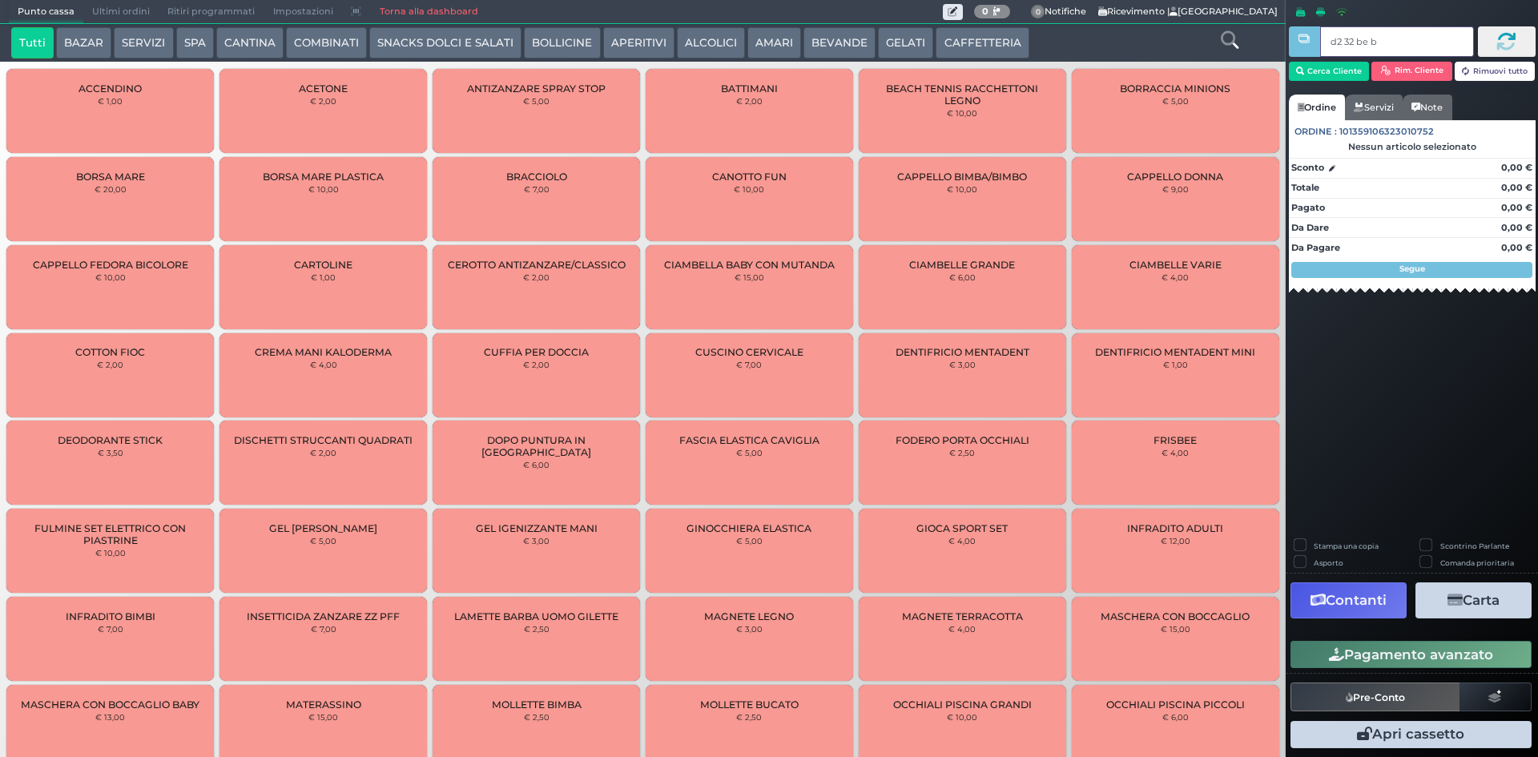
type input "d2 32 be b9"
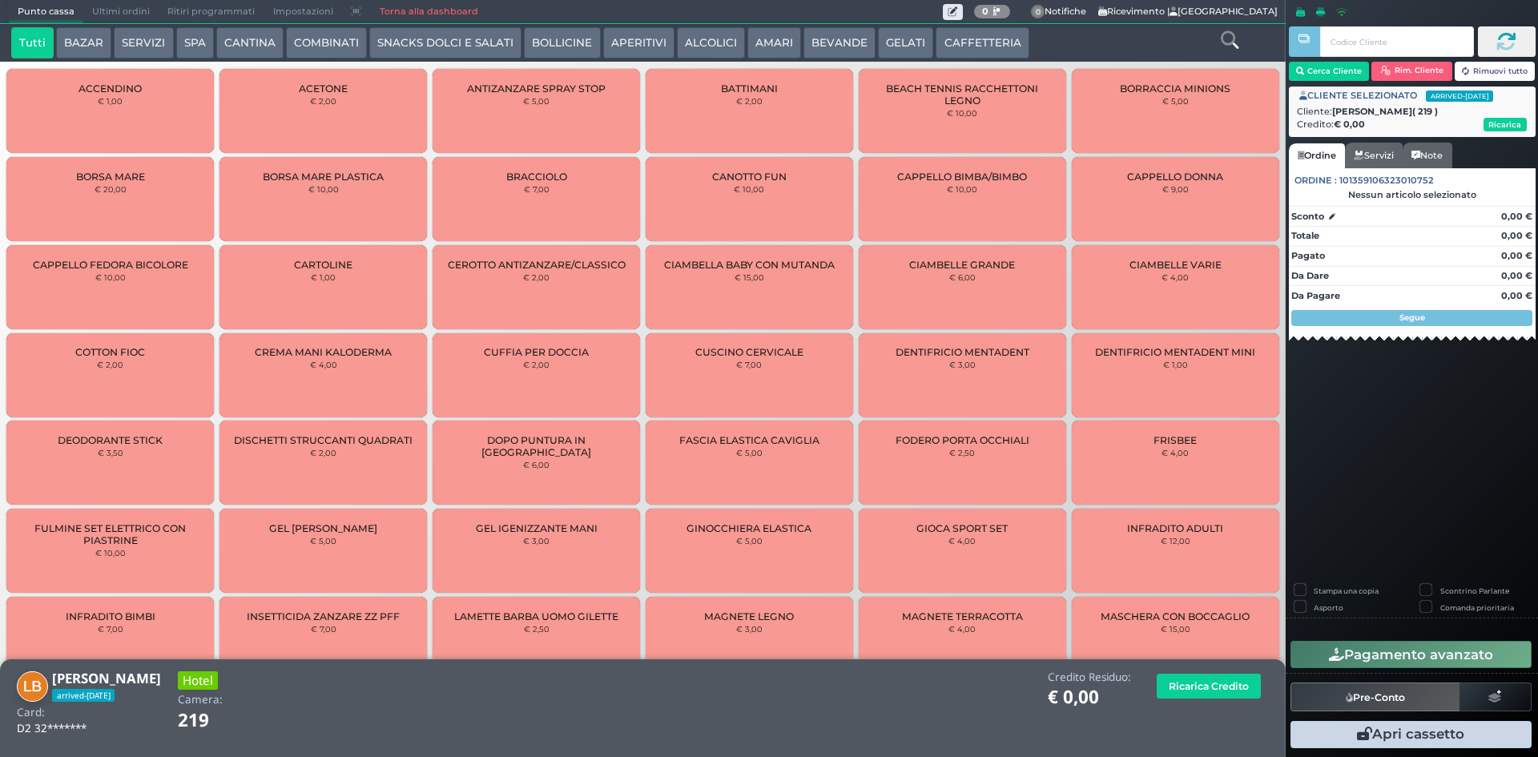
click at [1233, 44] on icon at bounding box center [1230, 40] width 18 height 18
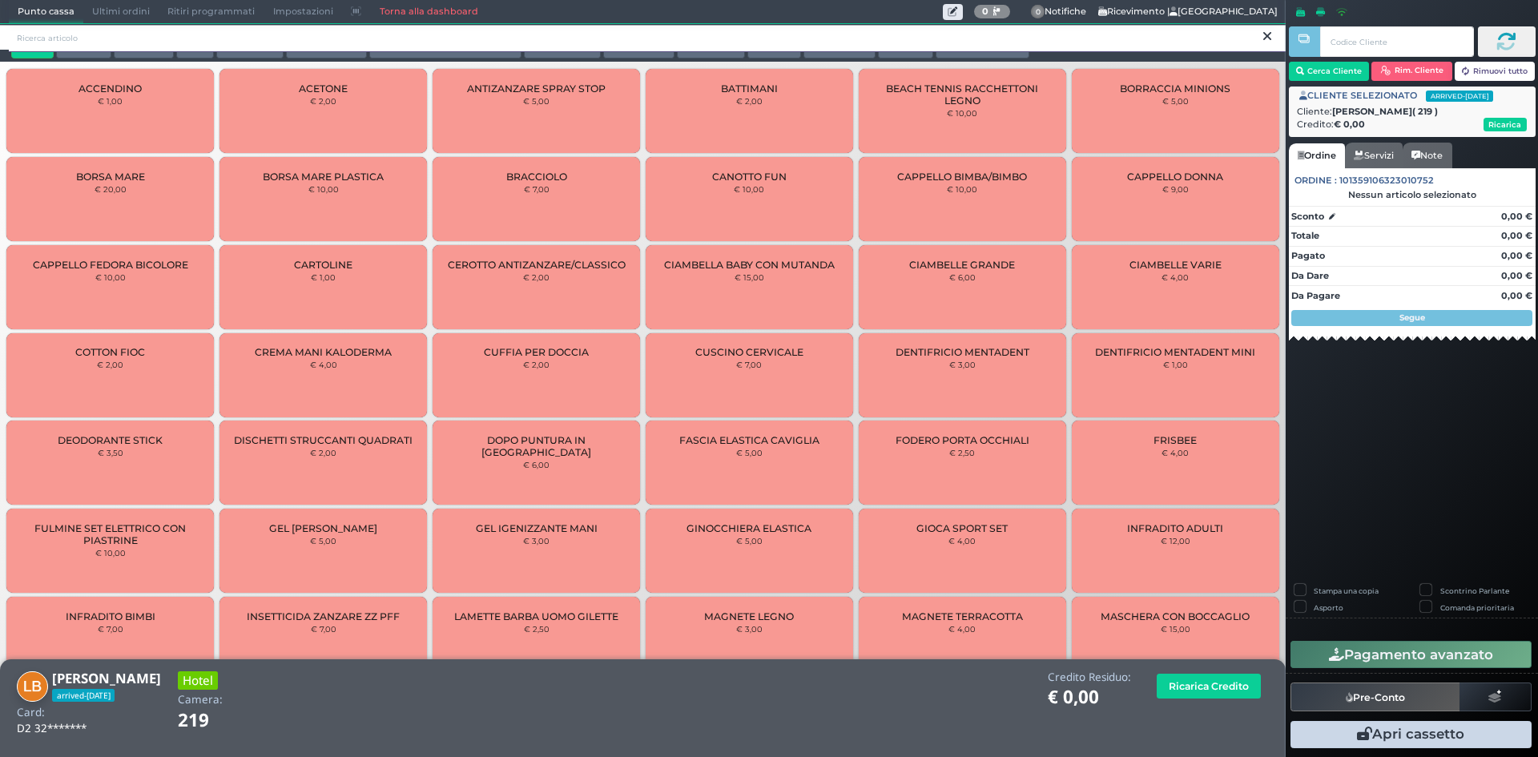
click at [299, 42] on input "search" at bounding box center [647, 38] width 1277 height 28
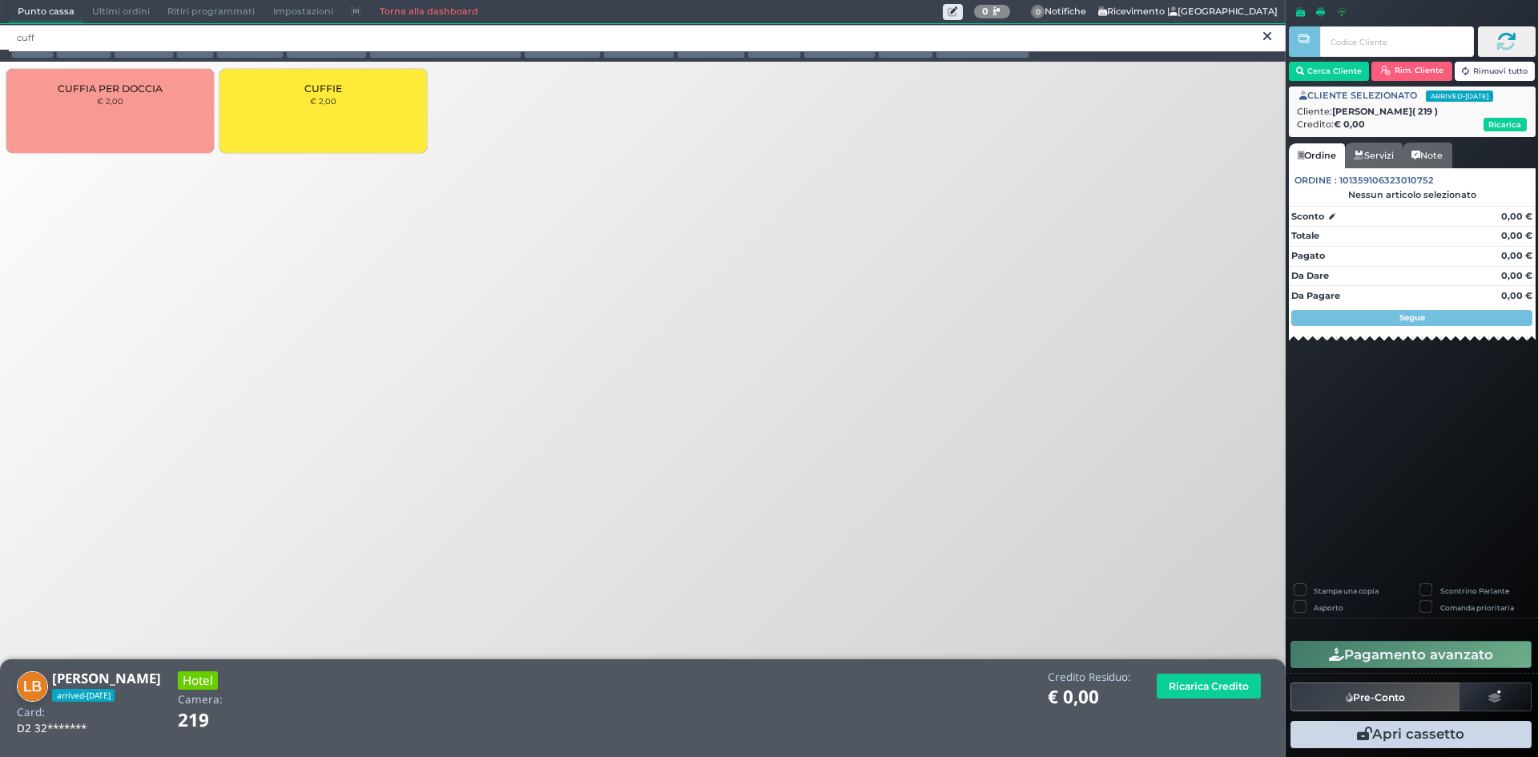
type input "cuff"
click at [286, 95] on div "CUFFIE € 2,00" at bounding box center [322, 111] width 207 height 84
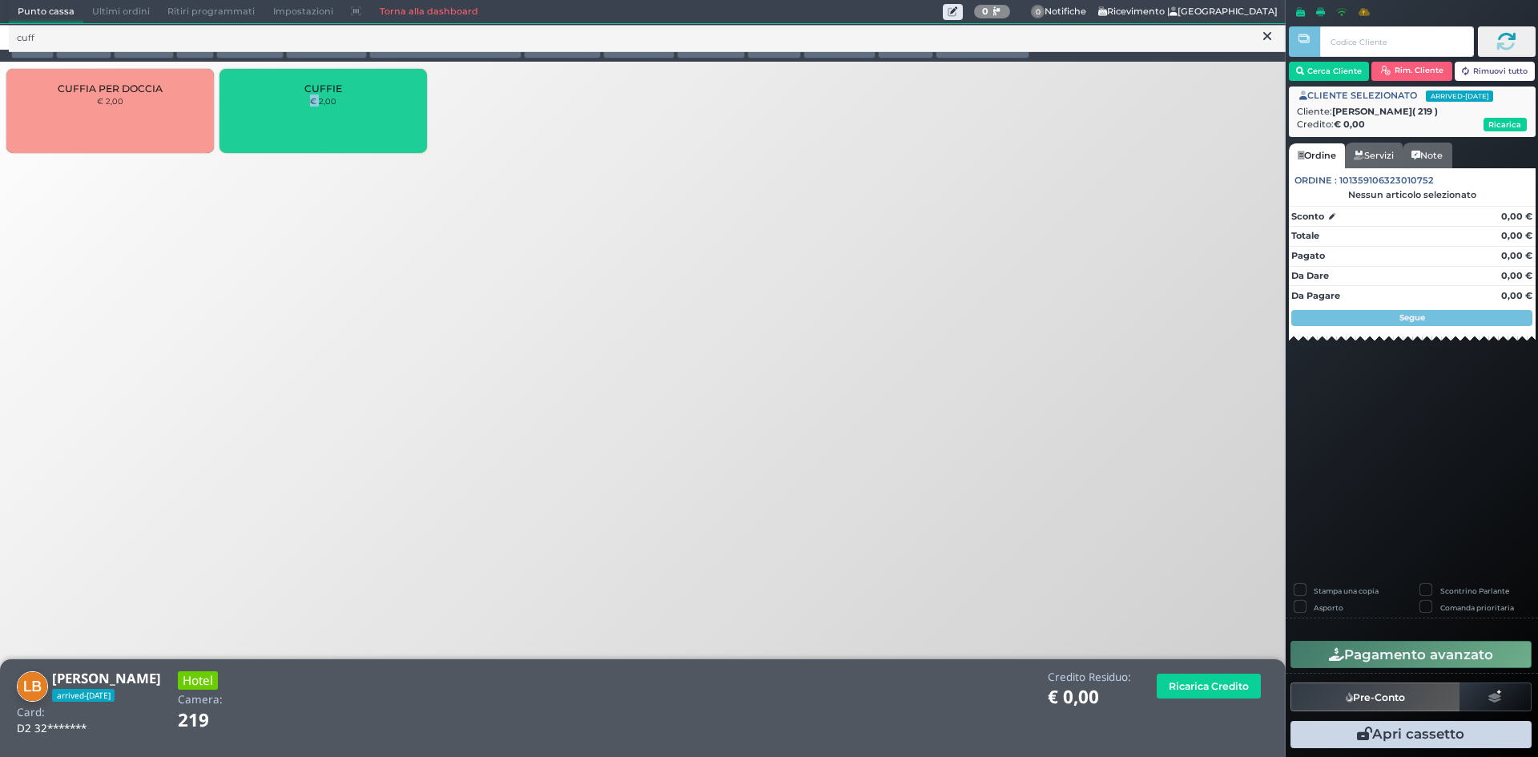
click at [286, 95] on div "CUFFIE € 2,00" at bounding box center [322, 111] width 207 height 84
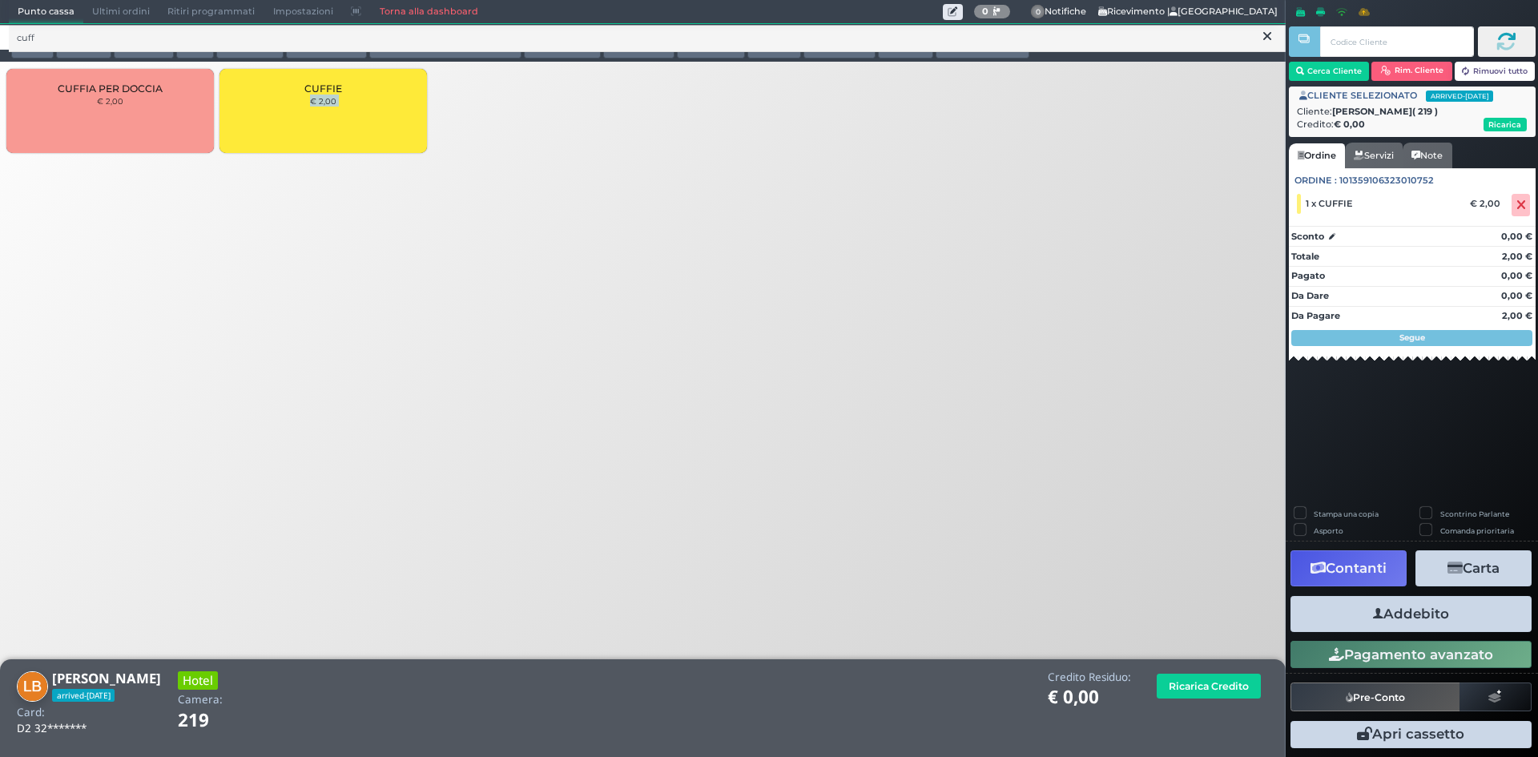
click at [286, 95] on div "CUFFIE € 2,00" at bounding box center [322, 111] width 207 height 84
click at [1386, 615] on button "Addebito" at bounding box center [1410, 614] width 241 height 36
